Goal: Browse casually

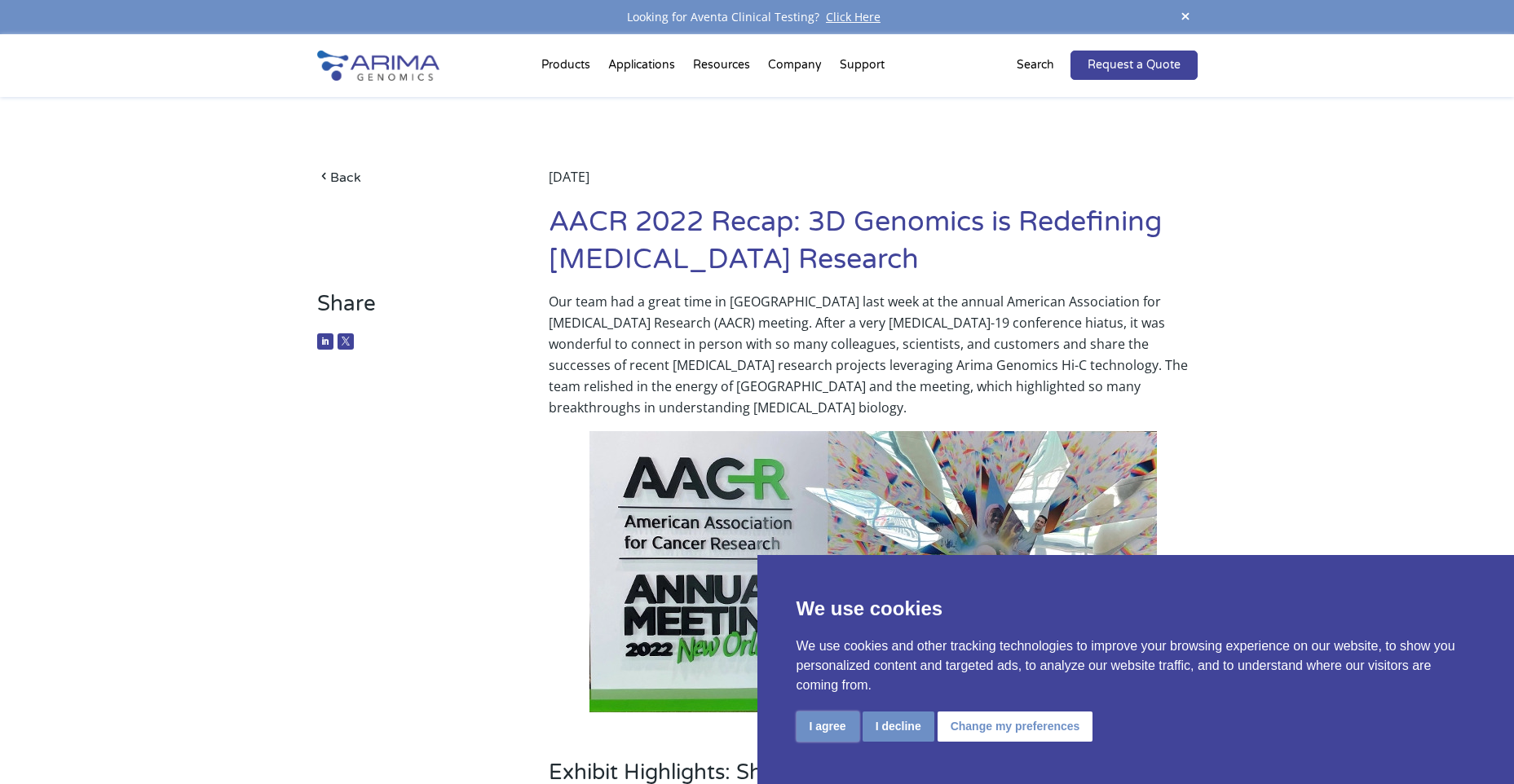
click at [824, 733] on button "I agree" at bounding box center [828, 726] width 63 height 31
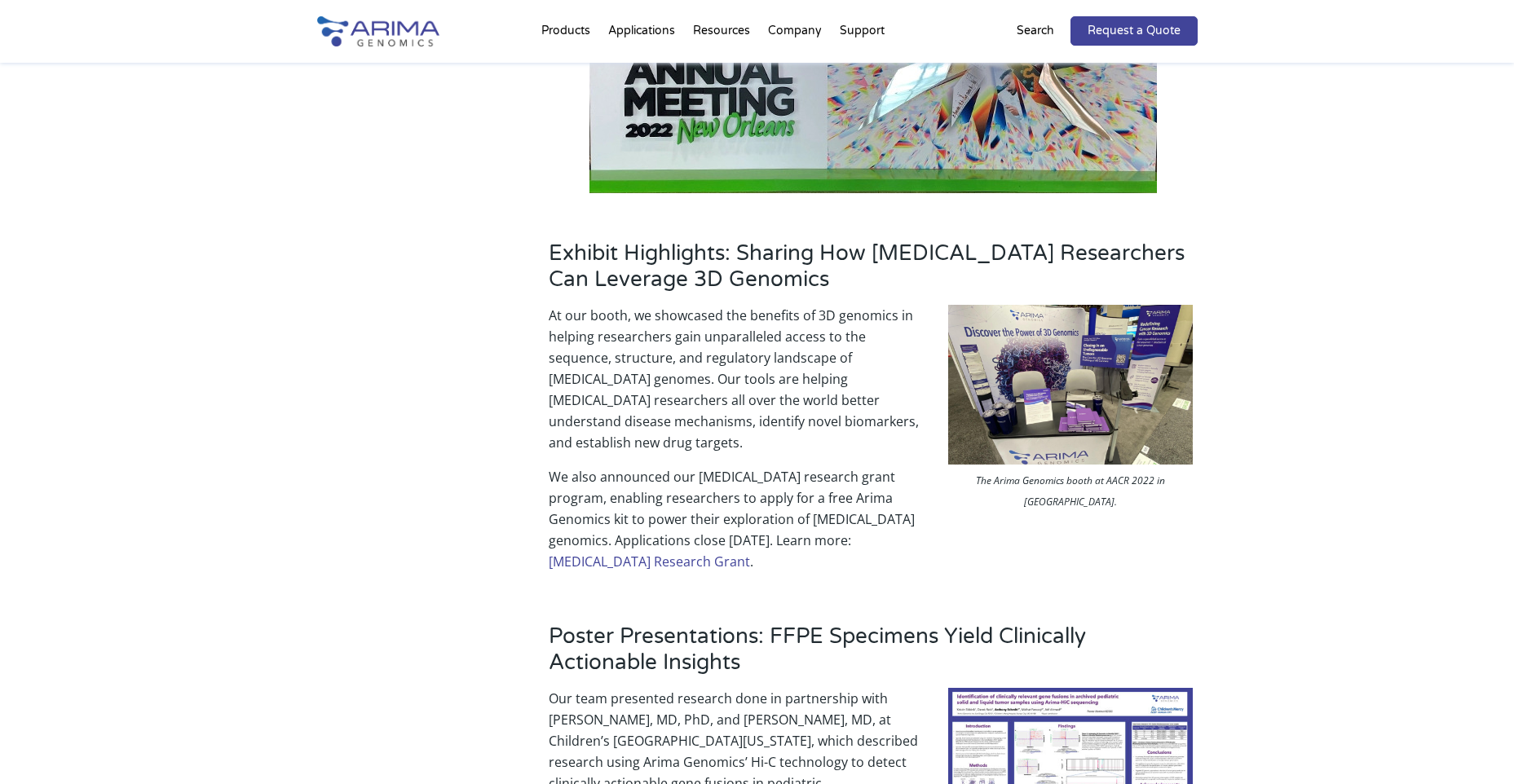
scroll to position [522, 0]
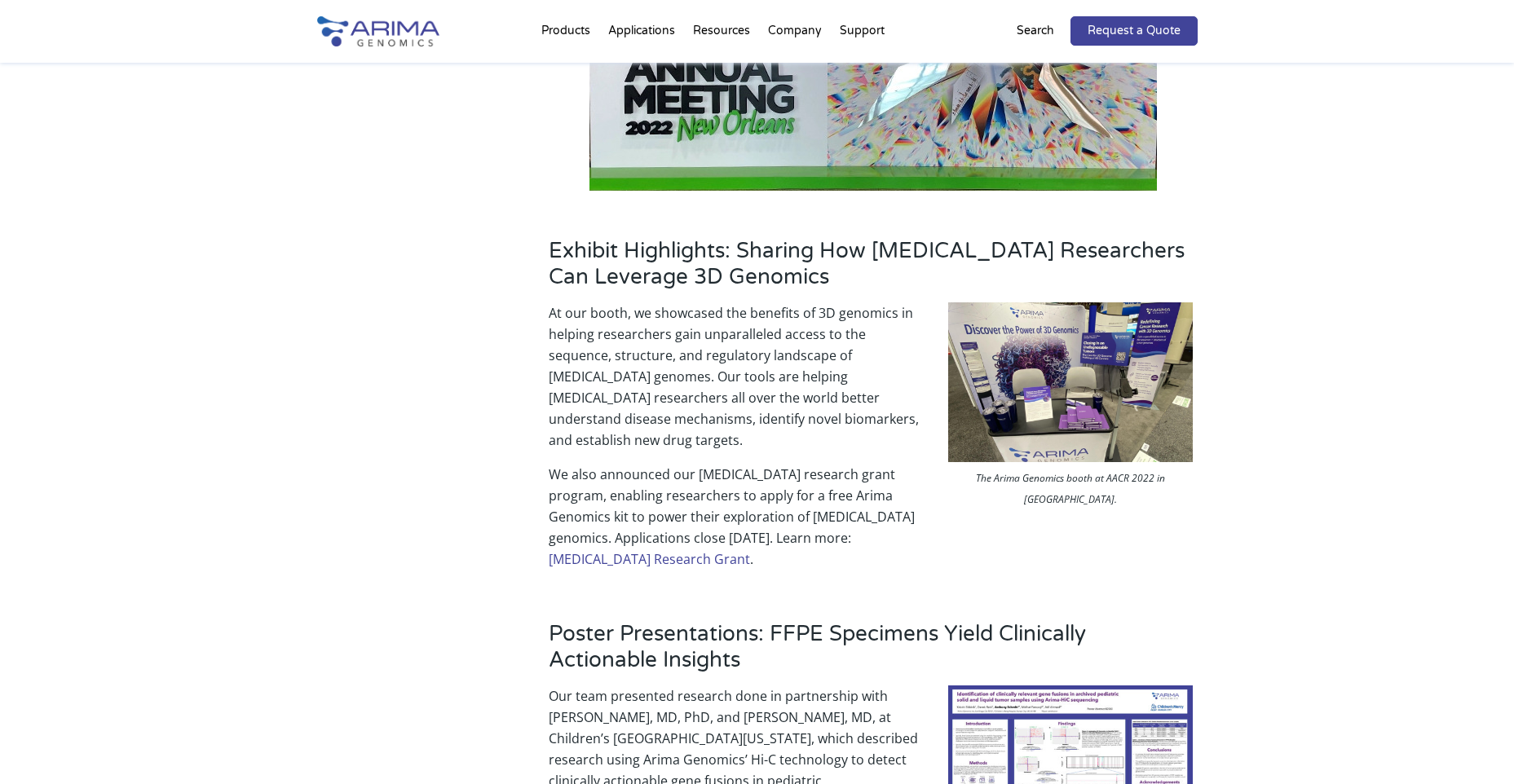
click at [1111, 381] on img at bounding box center [1071, 382] width 245 height 160
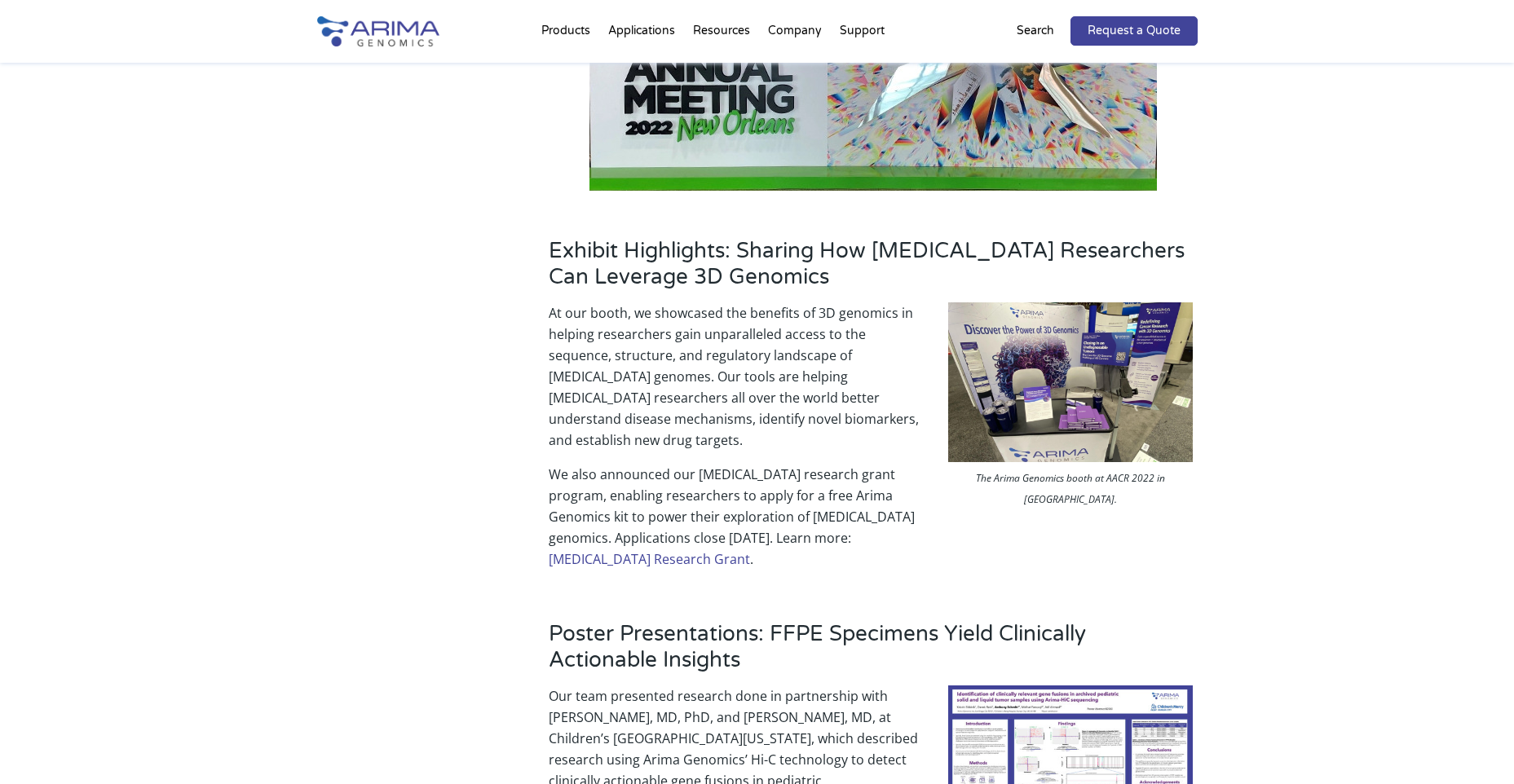
click at [1111, 381] on img at bounding box center [1071, 382] width 245 height 160
click at [1111, 380] on img at bounding box center [1071, 382] width 245 height 160
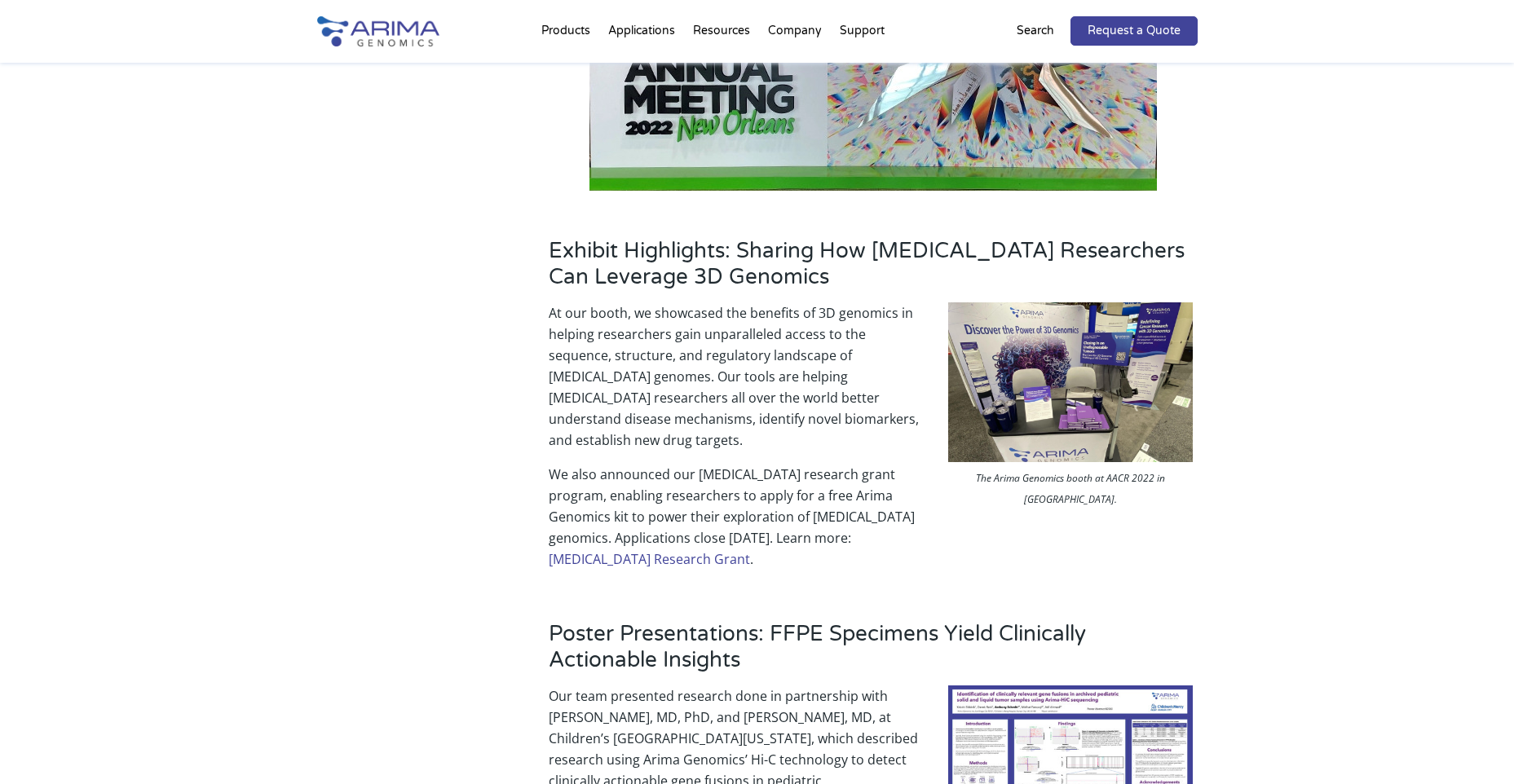
drag, startPoint x: 1106, startPoint y: 358, endPoint x: 1142, endPoint y: 329, distance: 46.2
click at [1142, 329] on img at bounding box center [1071, 382] width 245 height 160
